Goal: Information Seeking & Learning: Learn about a topic

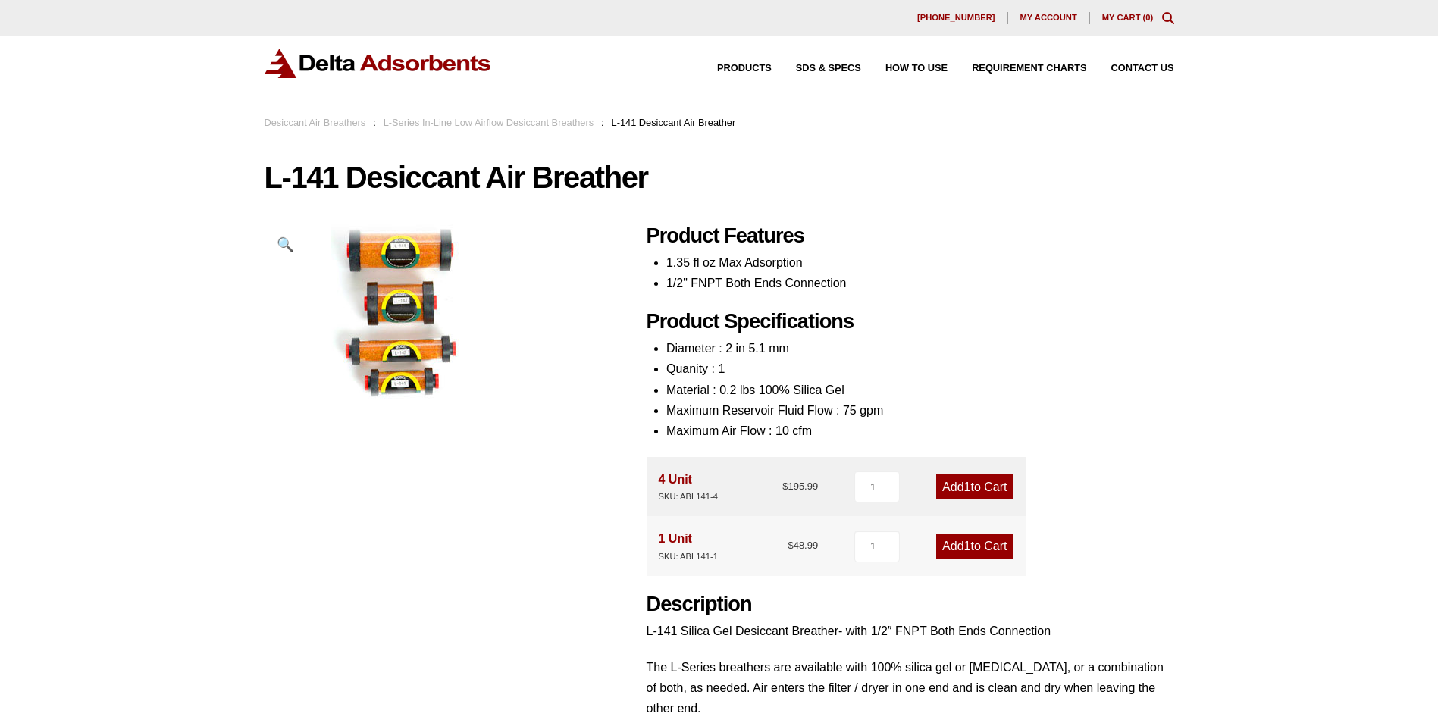
click at [525, 121] on link "L-Series In-Line Low Airflow Desiccant Breathers" at bounding box center [489, 122] width 210 height 11
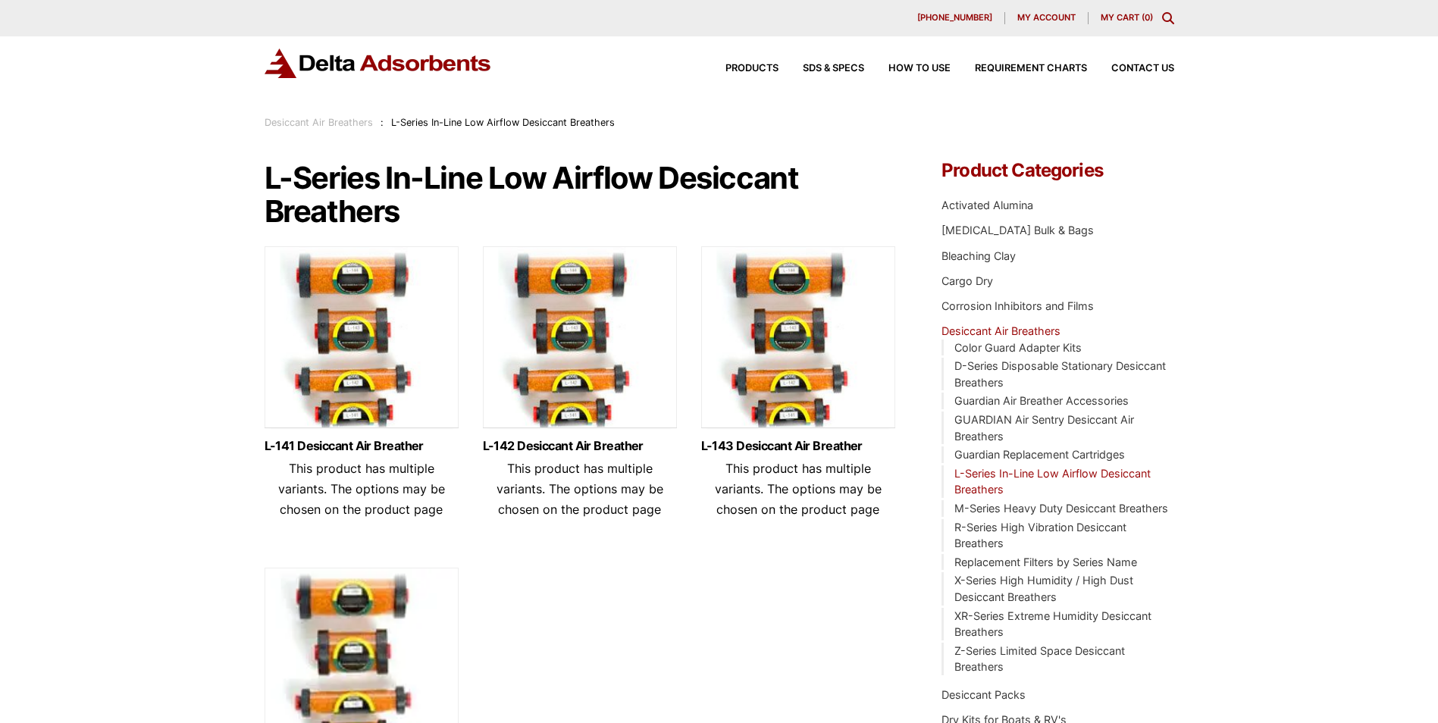
click at [330, 120] on link "Desiccant Air Breathers" at bounding box center [319, 122] width 108 height 11
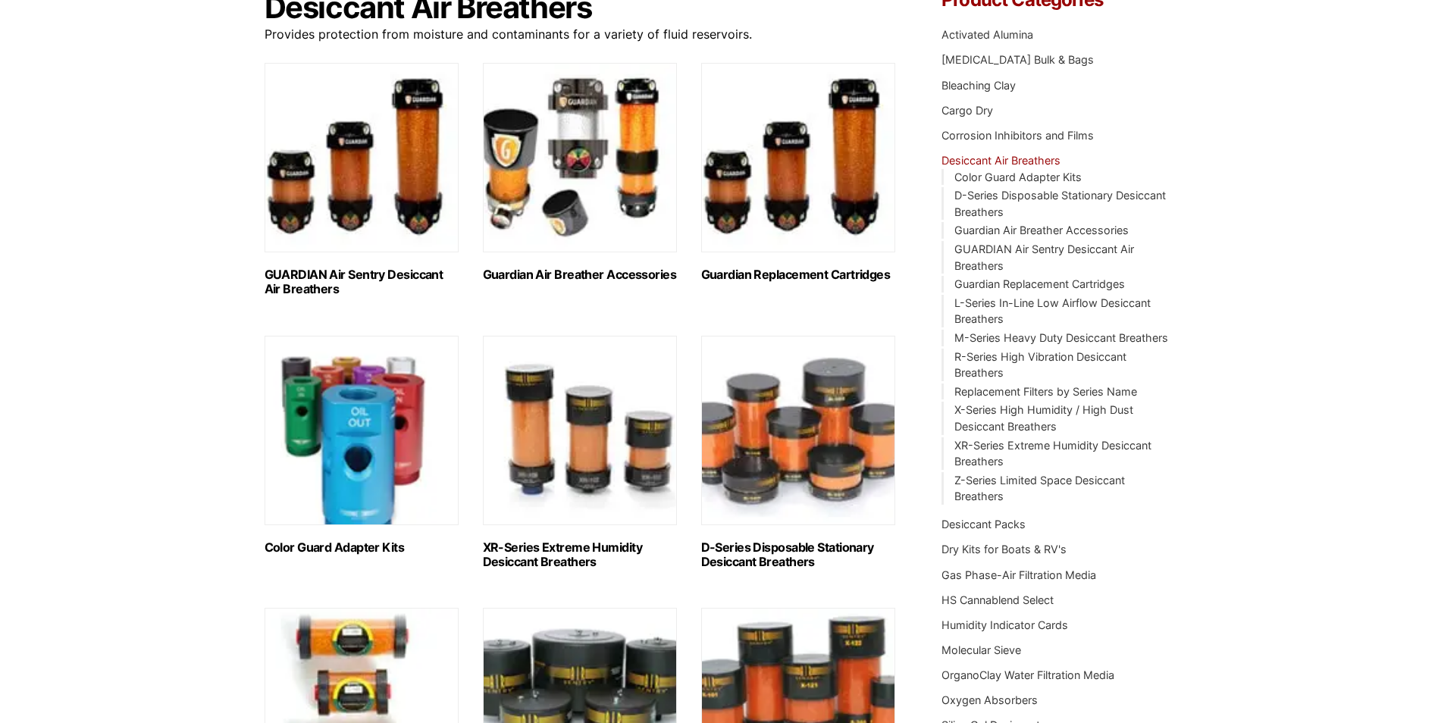
scroll to position [152, 0]
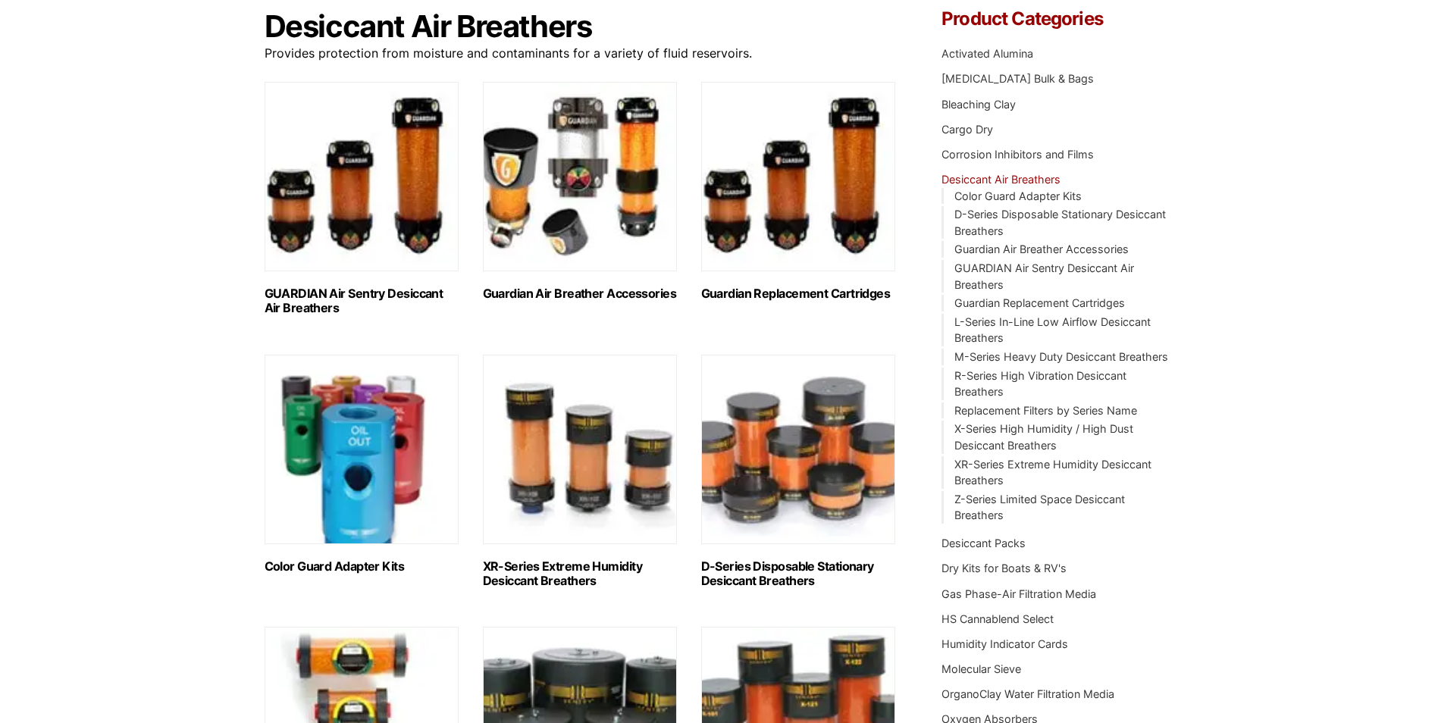
click at [339, 293] on h2 "GUARDIAN Air Sentry Desiccant Air Breathers (36)" at bounding box center [362, 301] width 194 height 29
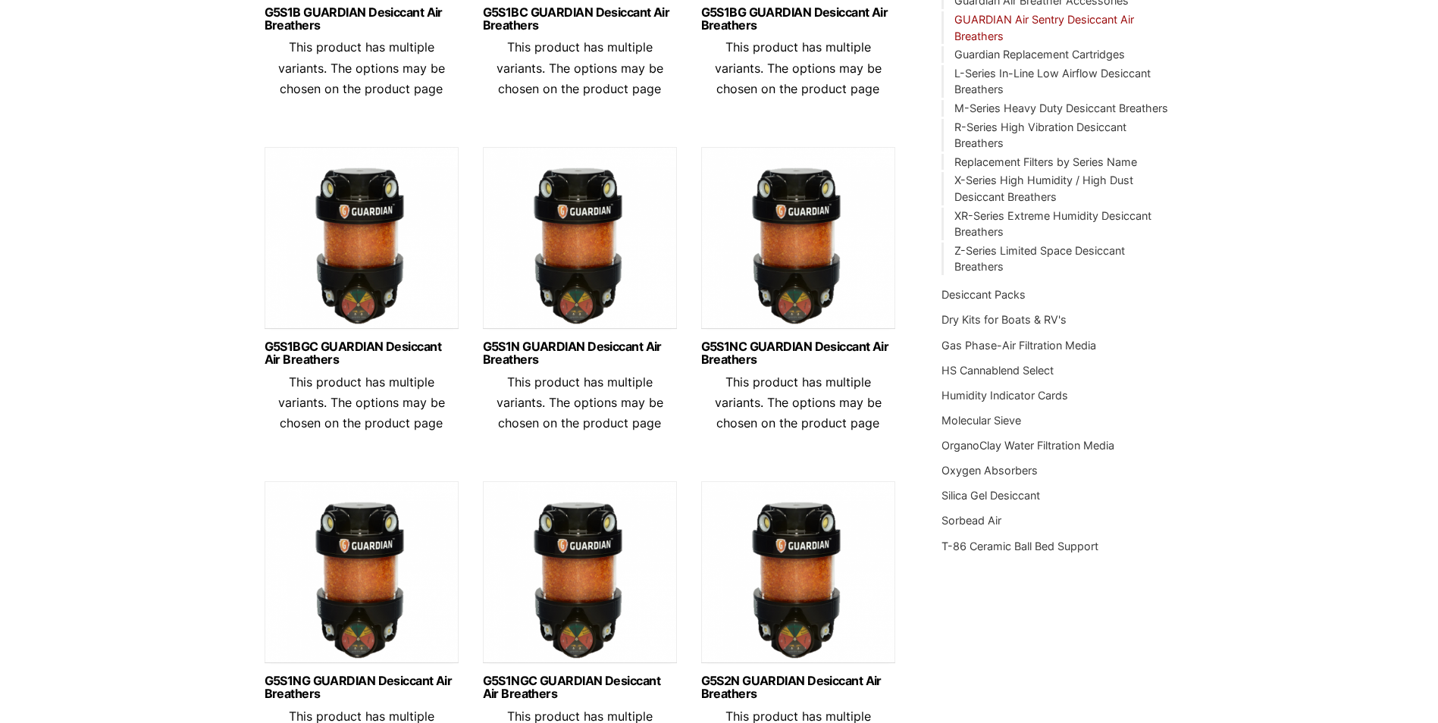
scroll to position [606, 0]
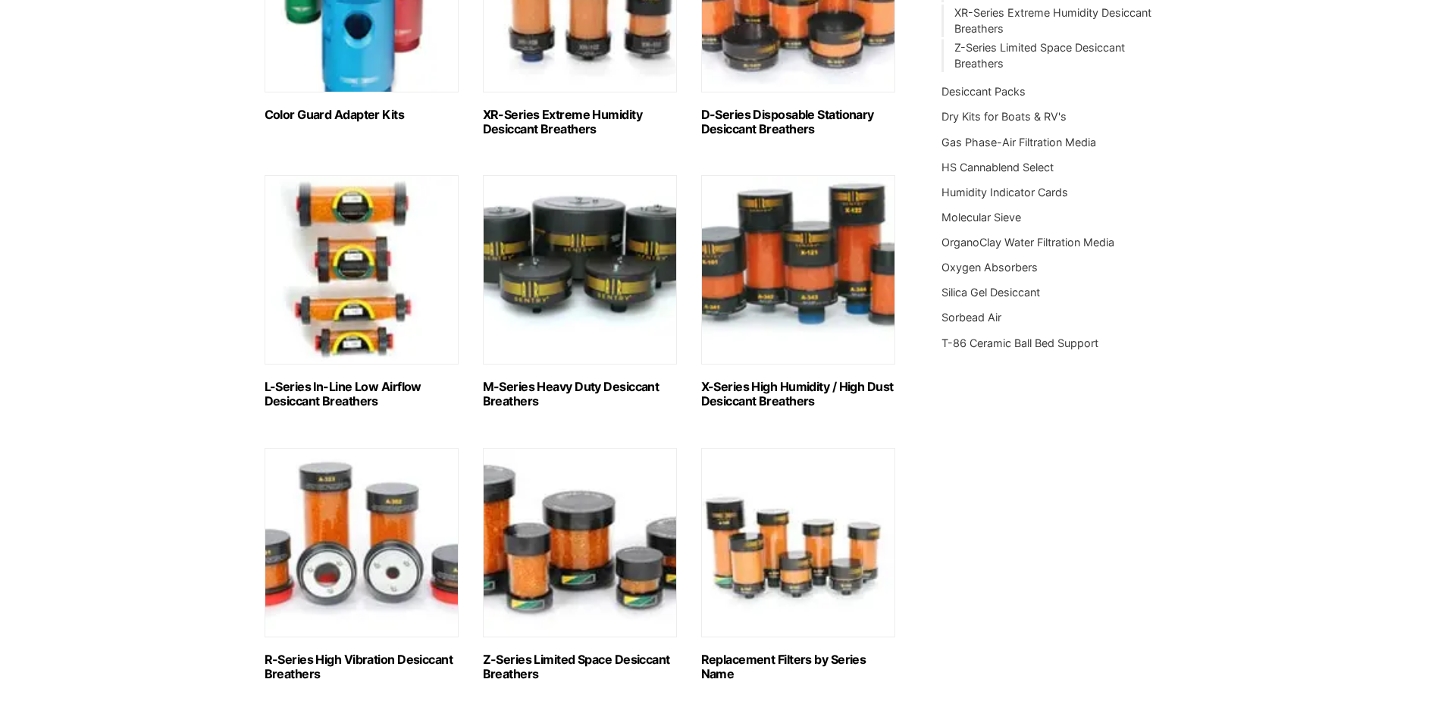
scroll to position [758, 0]
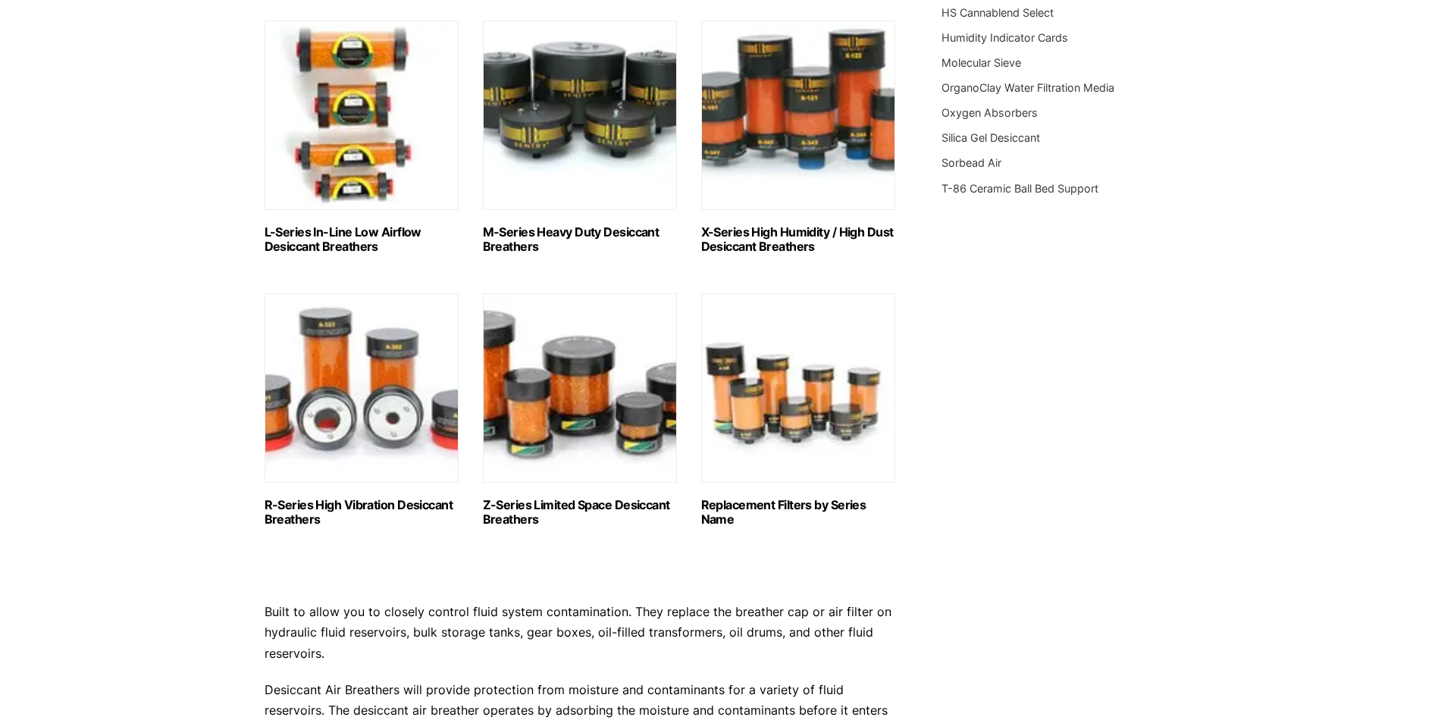
click at [566, 114] on img "Visit product category M-Series Heavy Duty Desiccant Breathers" at bounding box center [580, 115] width 194 height 190
click at [808, 113] on img "Visit product category X-Series High Humidity / High Dust Desiccant Breathers" at bounding box center [798, 115] width 194 height 190
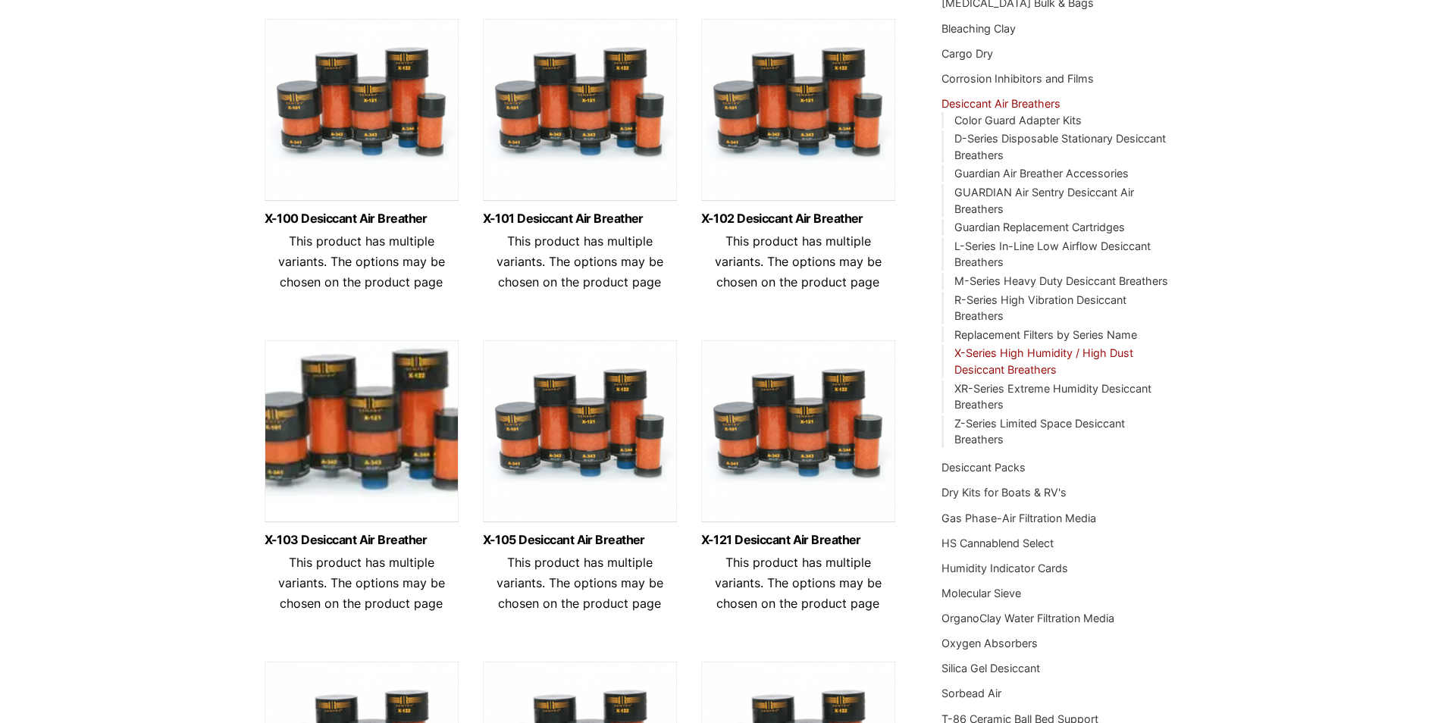
scroll to position [303, 0]
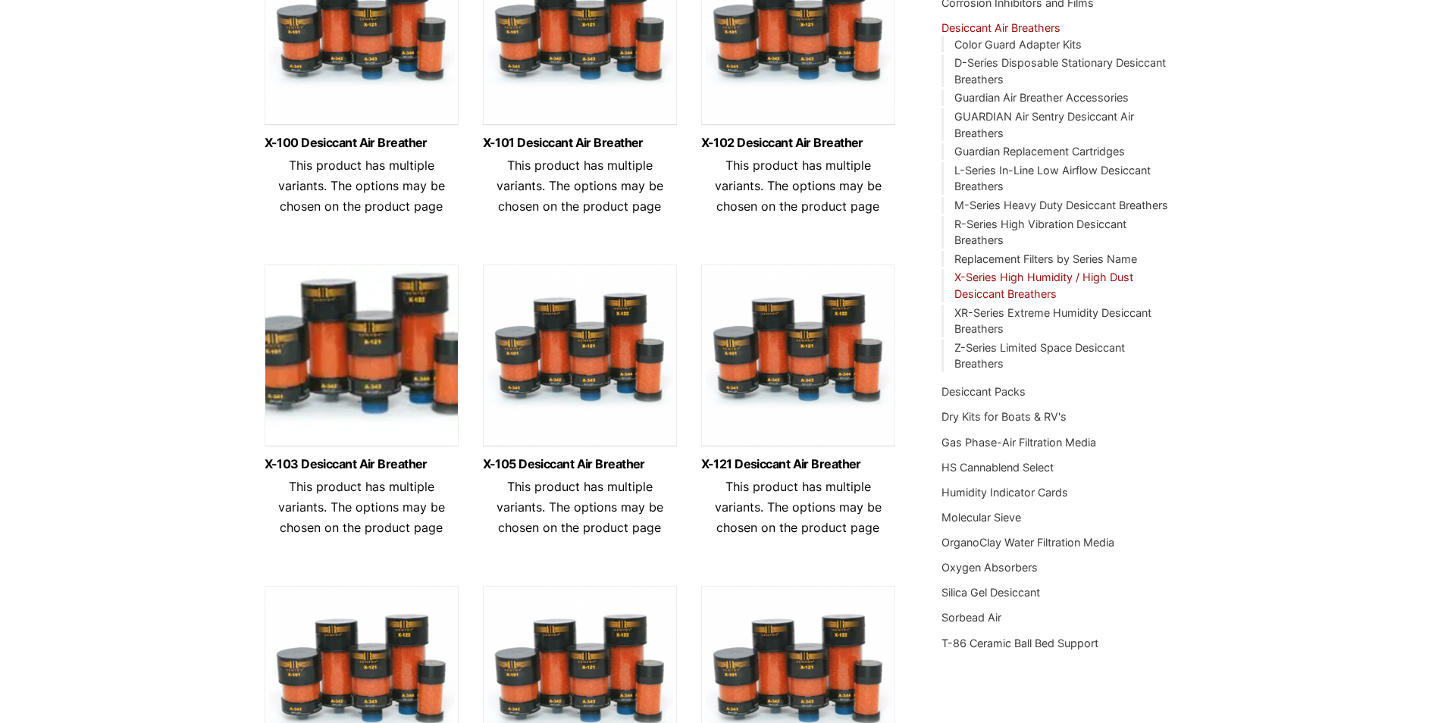
click at [349, 92] on img at bounding box center [362, 38] width 194 height 190
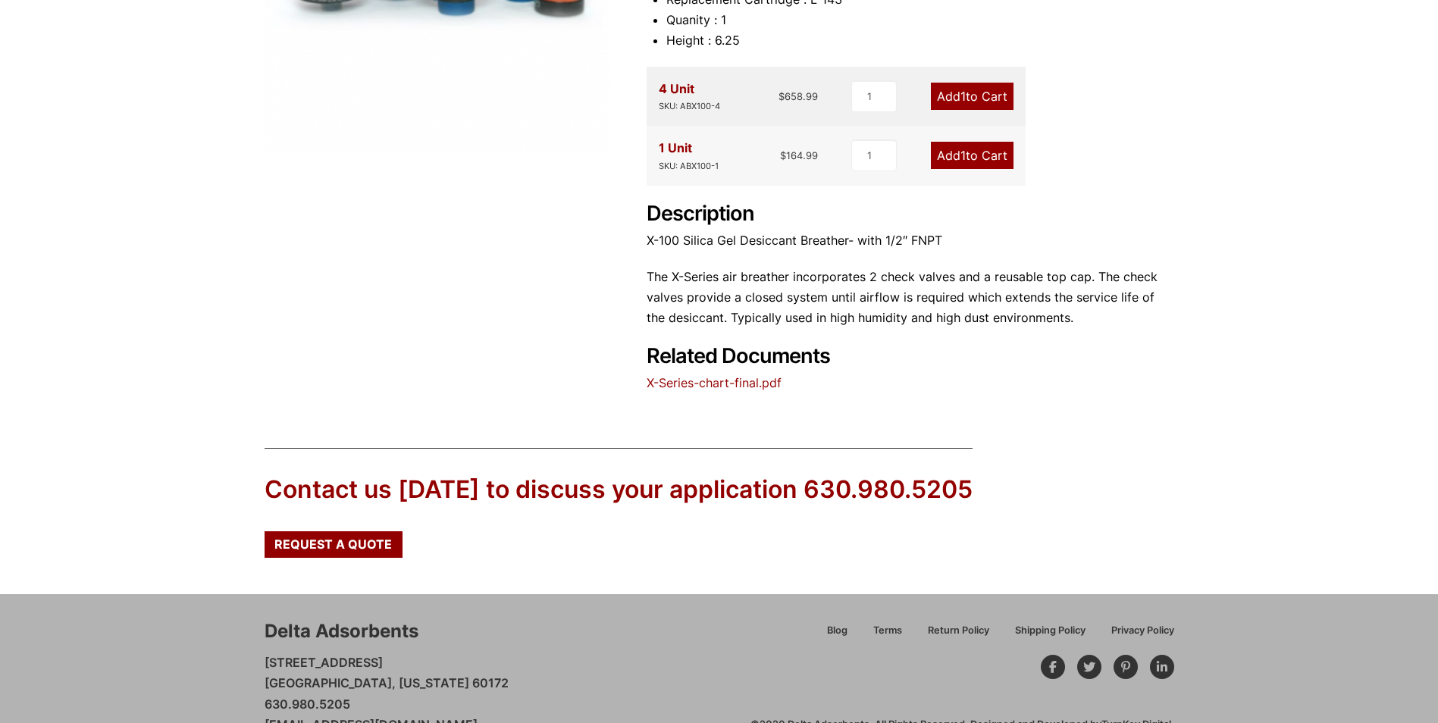
scroll to position [530, 0]
